Goal: Task Accomplishment & Management: Manage account settings

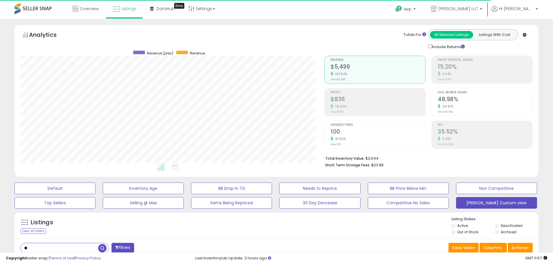
scroll to position [119, 304]
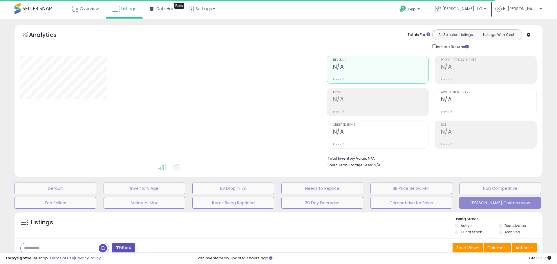
type input "**"
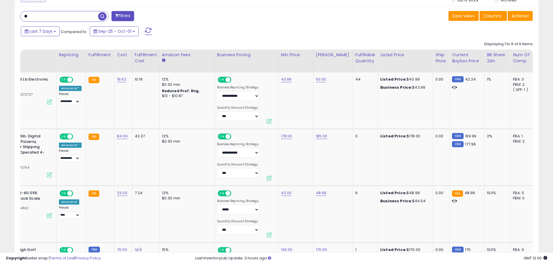
scroll to position [0, 54]
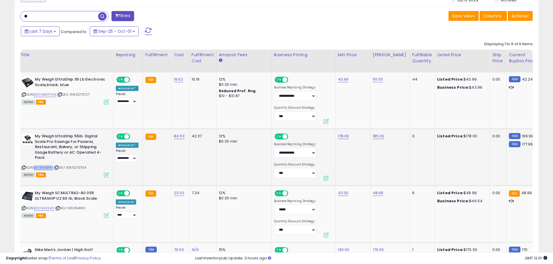
drag, startPoint x: 45, startPoint y: 168, endPoint x: 36, endPoint y: 169, distance: 9.6
click at [36, 169] on div "ASIN: B07BT16BPM | SKU: 1069270754 Active FBA" at bounding box center [65, 155] width 87 height 43
copy link "B07BT16BPM"
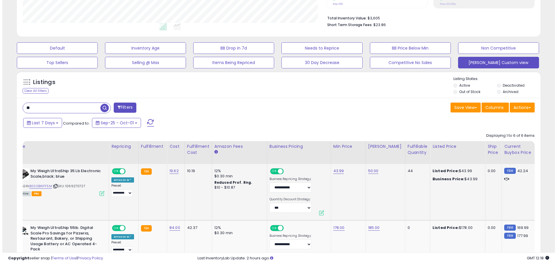
scroll to position [0, 0]
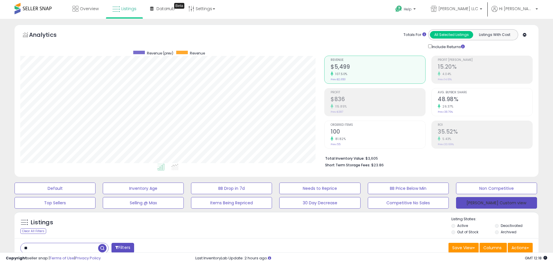
click at [488, 205] on button "[PERSON_NAME] Custom view" at bounding box center [496, 203] width 81 height 12
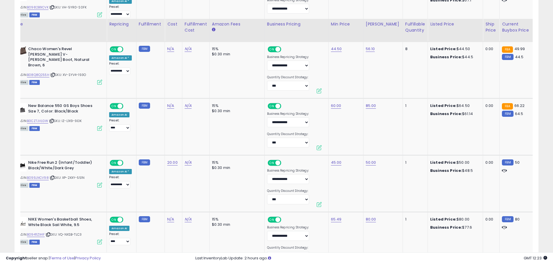
scroll to position [1518, 0]
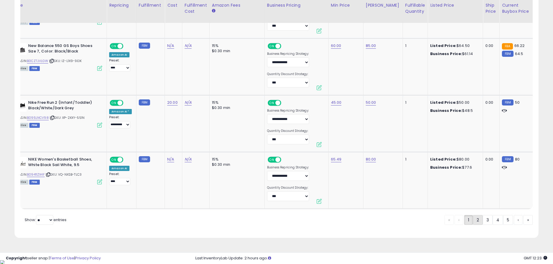
click at [473, 225] on link "2" at bounding box center [478, 220] width 10 height 10
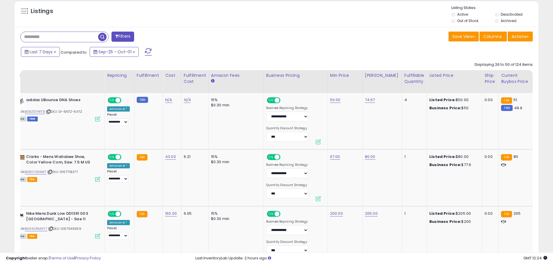
scroll to position [0, 19]
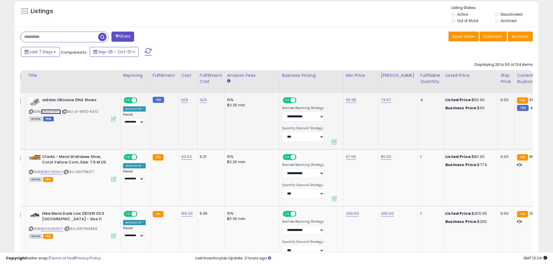
click at [55, 112] on link "B0BZ5THRT8" at bounding box center [51, 111] width 20 height 5
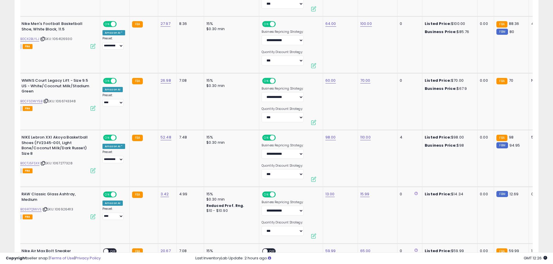
scroll to position [1198, 0]
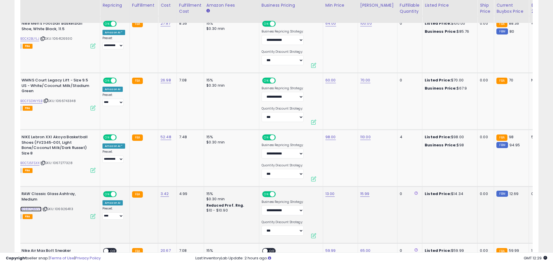
click at [34, 208] on link "B09R7Q1WV5" at bounding box center [30, 209] width 21 height 5
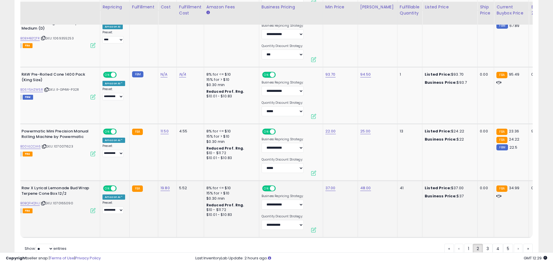
scroll to position [1517, 0]
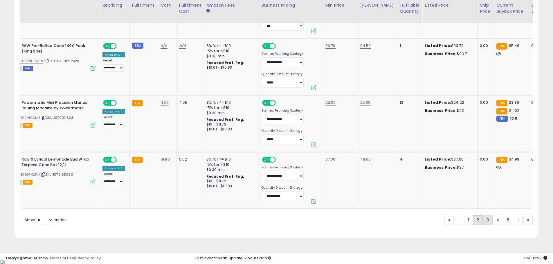
click at [487, 225] on link "3" at bounding box center [488, 220] width 10 height 10
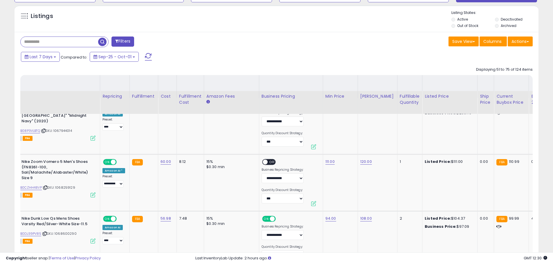
scroll to position [299, 0]
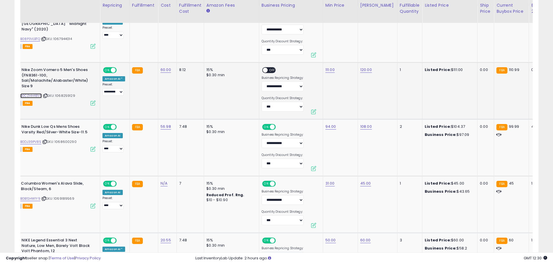
click at [33, 96] on link "B0CZHH48VP" at bounding box center [30, 95] width 21 height 5
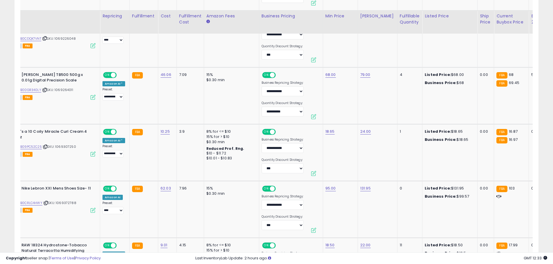
scroll to position [589, 0]
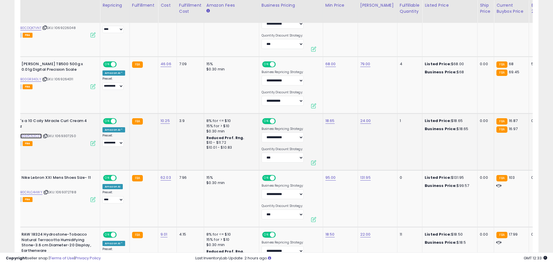
click at [30, 136] on link "B09PC52C25" at bounding box center [30, 136] width 21 height 5
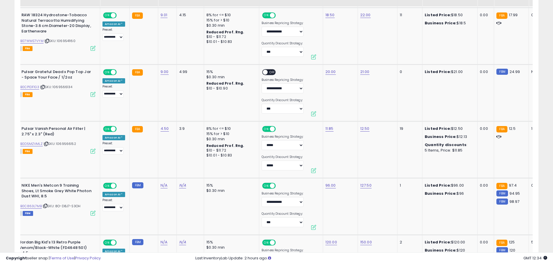
scroll to position [821, 0]
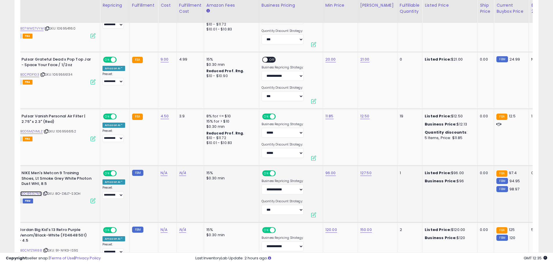
click at [31, 194] on link "B0C863L7MB" at bounding box center [30, 194] width 21 height 5
click at [330, 172] on link "96.00" at bounding box center [330, 173] width 10 height 6
type input "*****"
click at [350, 160] on button "submit" at bounding box center [345, 158] width 10 height 9
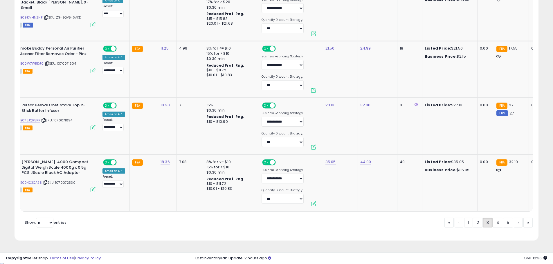
scroll to position [1517, 0]
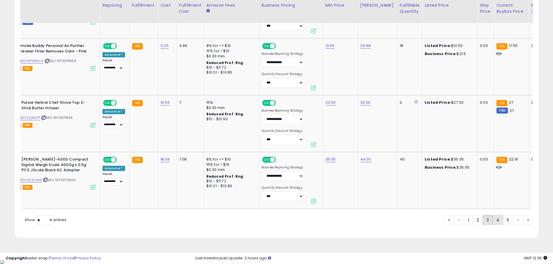
click at [495, 224] on link "4" at bounding box center [498, 220] width 10 height 10
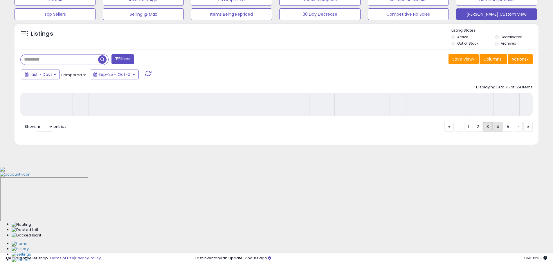
scroll to position [95, 0]
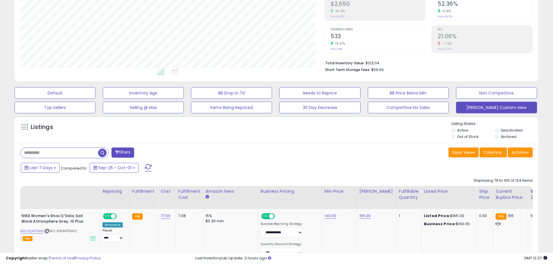
click at [306, 155] on div "Save View Save As New View Update Current View Columns Actions Import Export Vi…" at bounding box center [407, 153] width 261 height 11
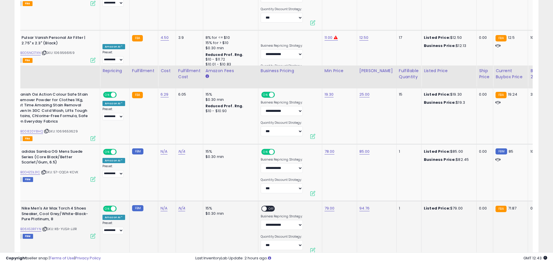
scroll to position [1024, 0]
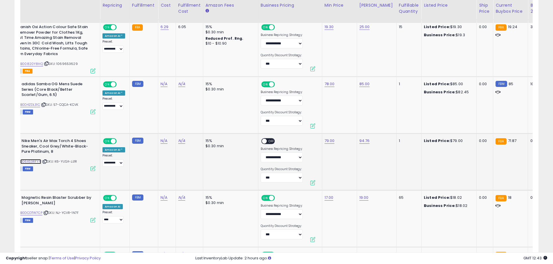
click at [33, 162] on link "B06XS3RFYN" at bounding box center [30, 161] width 21 height 5
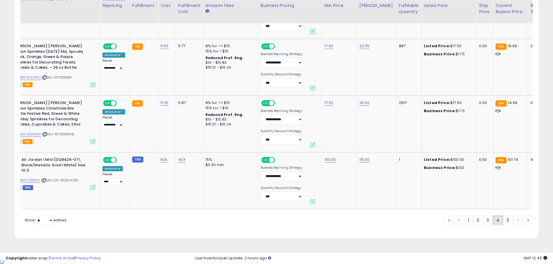
scroll to position [1518, 0]
click at [505, 221] on link "5" at bounding box center [508, 220] width 10 height 10
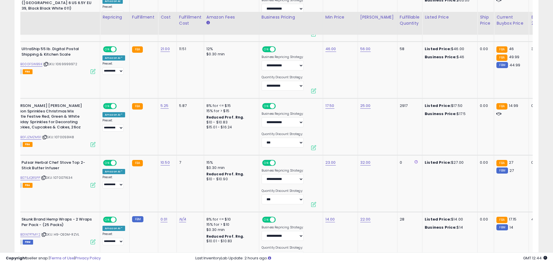
scroll to position [1431, 0]
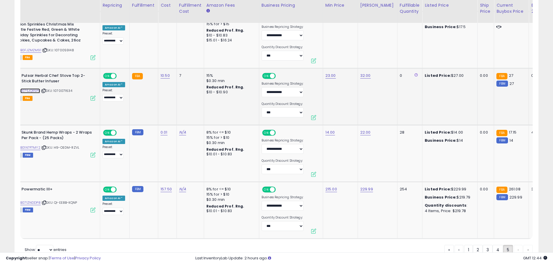
click at [37, 91] on link "B075JQR5PP" at bounding box center [30, 91] width 20 height 5
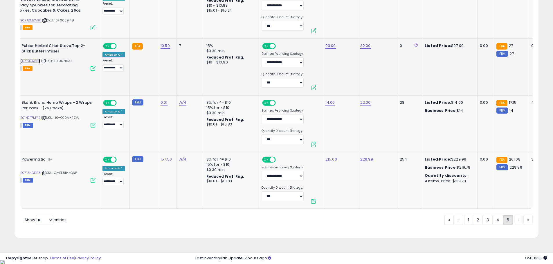
scroll to position [1286, 0]
